Goal: Task Accomplishment & Management: Use online tool/utility

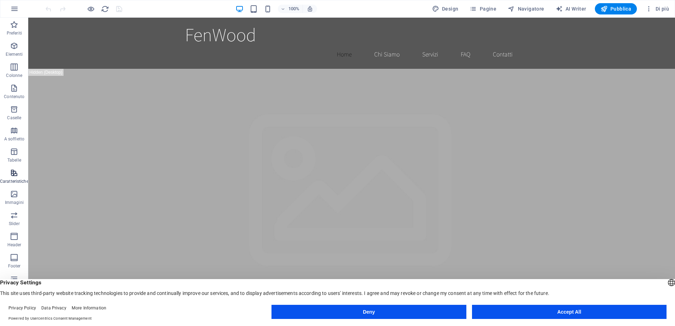
click at [14, 176] on icon "button" at bounding box center [14, 173] width 8 height 8
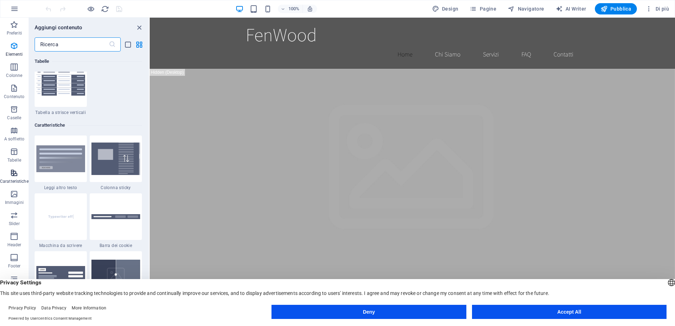
scroll to position [2751, 0]
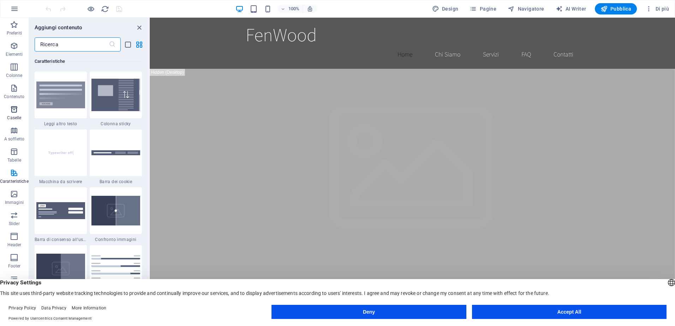
click at [13, 113] on icon "button" at bounding box center [14, 109] width 8 height 8
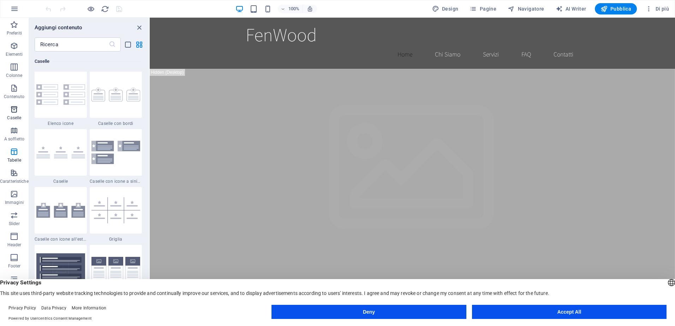
scroll to position [1947, 0]
click at [17, 136] on span "A soffietto" at bounding box center [14, 134] width 29 height 17
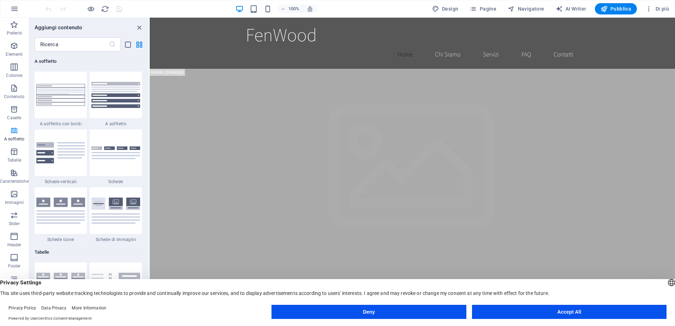
scroll to position [2254, 0]
click at [10, 46] on icon "button" at bounding box center [14, 46] width 8 height 8
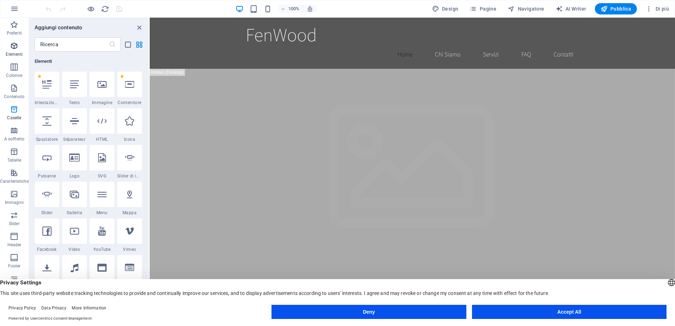
scroll to position [75, 0]
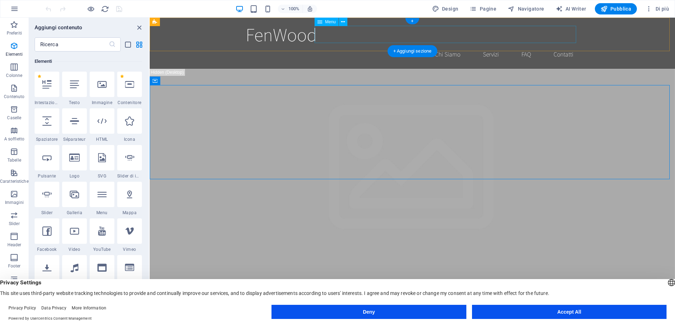
click at [444, 46] on nav "Home Chi Siamo Servizi FAQ Contatti" at bounding box center [412, 55] width 333 height 18
click at [482, 46] on nav "Home Chi Siamo Servizi FAQ Contatti" at bounding box center [412, 55] width 333 height 18
click at [139, 26] on icon "close panel" at bounding box center [139, 28] width 8 height 8
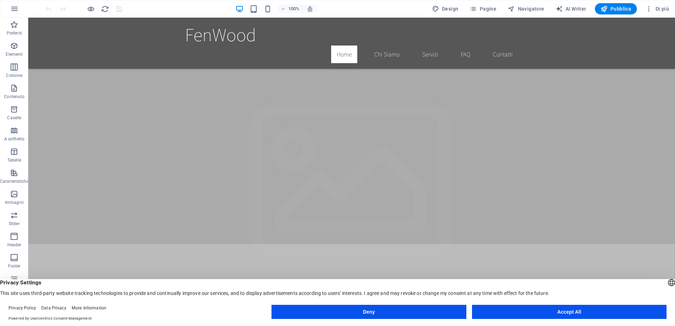
scroll to position [71, 0]
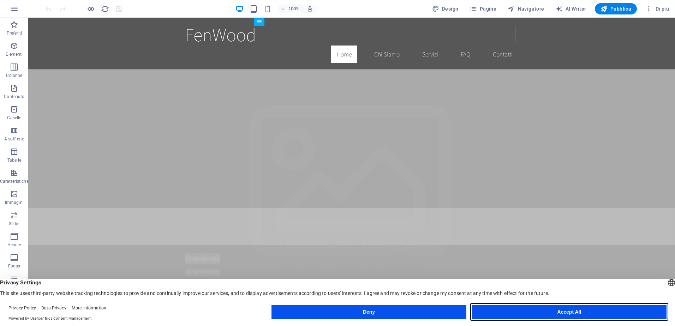
click at [519, 313] on button "Accept All" at bounding box center [569, 312] width 194 height 14
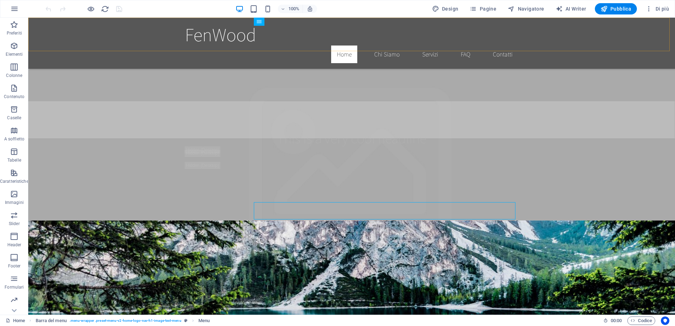
scroll to position [35, 0]
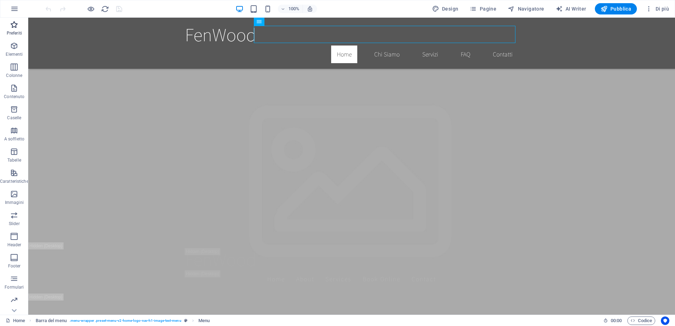
click at [16, 26] on icon "button" at bounding box center [14, 24] width 8 height 8
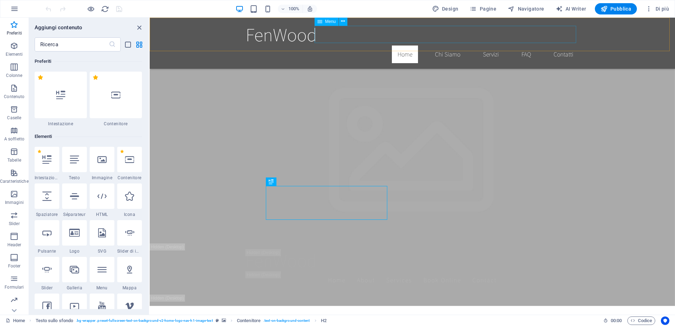
click at [446, 46] on nav "Home Chi Siamo Servizi FAQ Contatti" at bounding box center [412, 55] width 333 height 18
click at [443, 46] on nav "Home Chi Siamo Servizi FAQ Contatti" at bounding box center [412, 55] width 333 height 18
click at [540, 11] on span "Navigatore" at bounding box center [526, 8] width 36 height 7
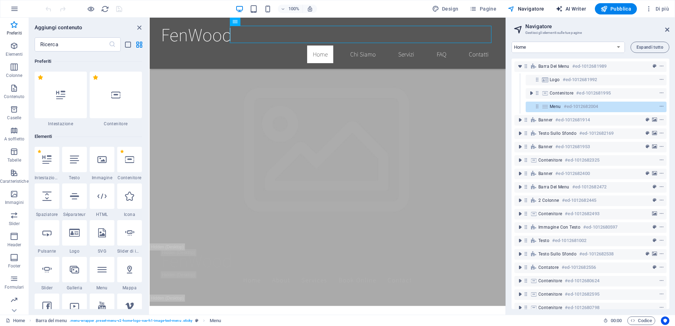
click at [570, 10] on span "AI Writer" at bounding box center [571, 8] width 31 height 7
select select "English"
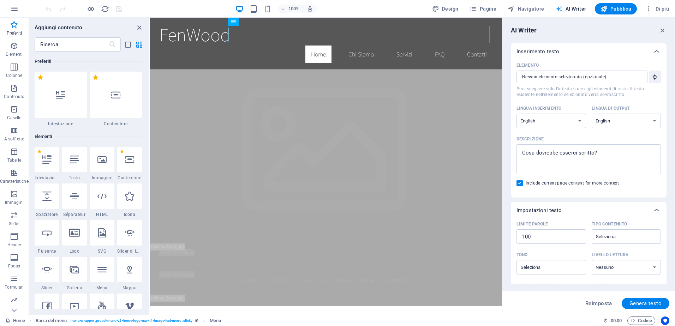
scroll to position [0, 0]
click at [650, 9] on icon "button" at bounding box center [648, 8] width 7 height 7
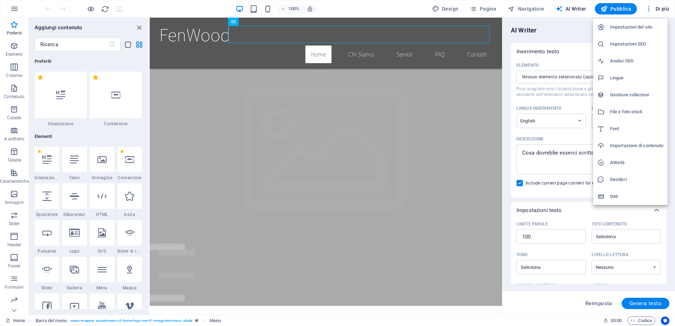
click at [660, 8] on div at bounding box center [337, 163] width 675 height 326
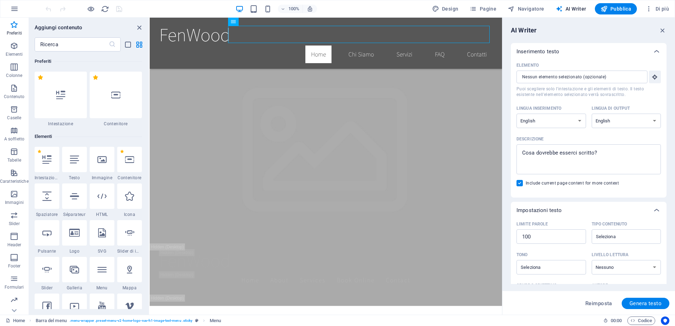
click at [660, 8] on span "Di più" at bounding box center [657, 8] width 24 height 7
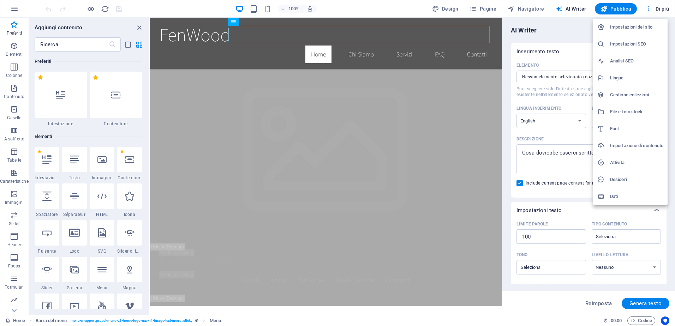
click at [643, 27] on h6 "Impostazioni del sito" at bounding box center [636, 27] width 53 height 8
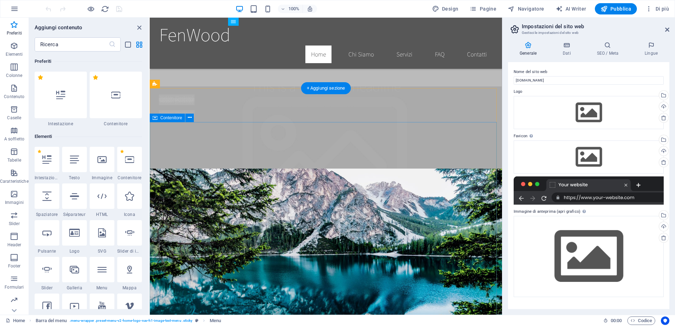
scroll to position [247, 0]
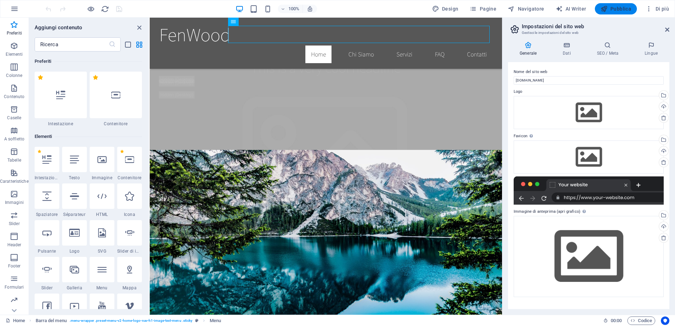
click at [618, 7] on span "Pubblica" at bounding box center [615, 8] width 31 height 7
